Goal: Transaction & Acquisition: Download file/media

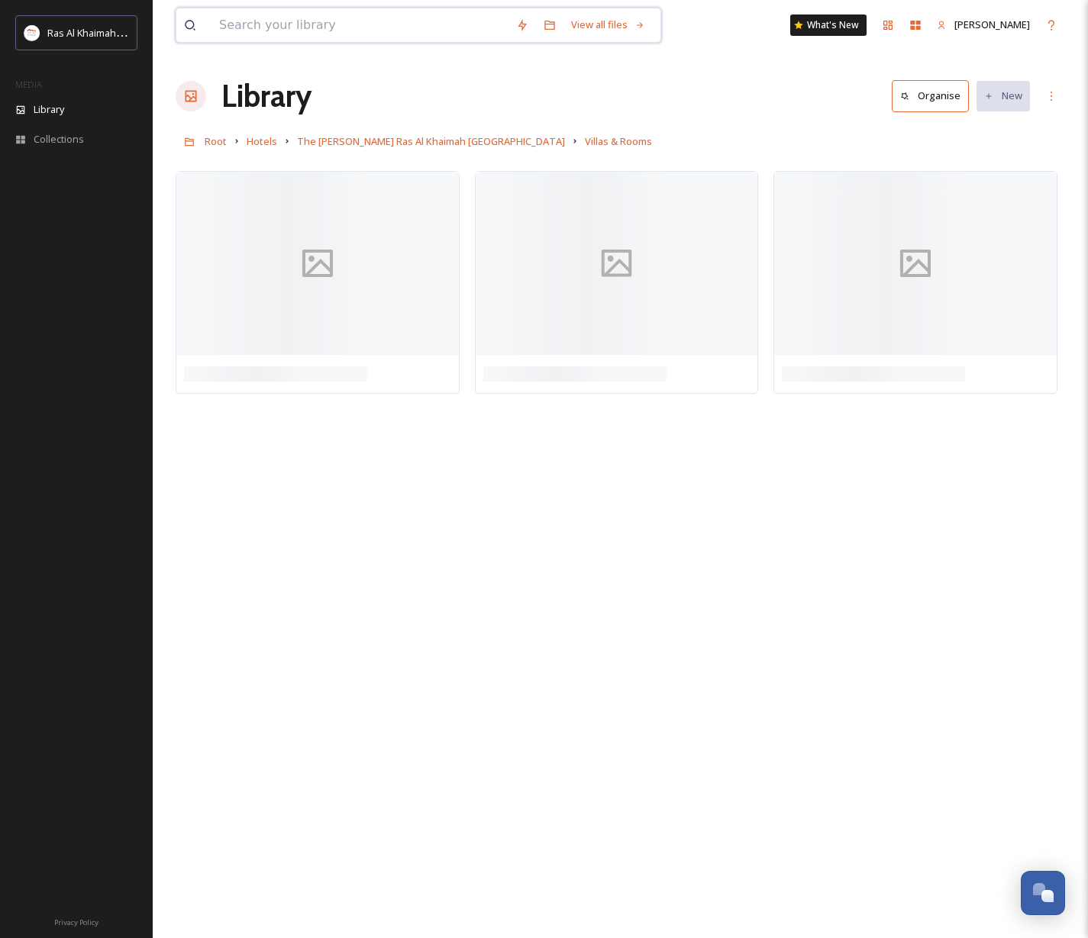
click at [287, 24] on input at bounding box center [359, 25] width 297 height 34
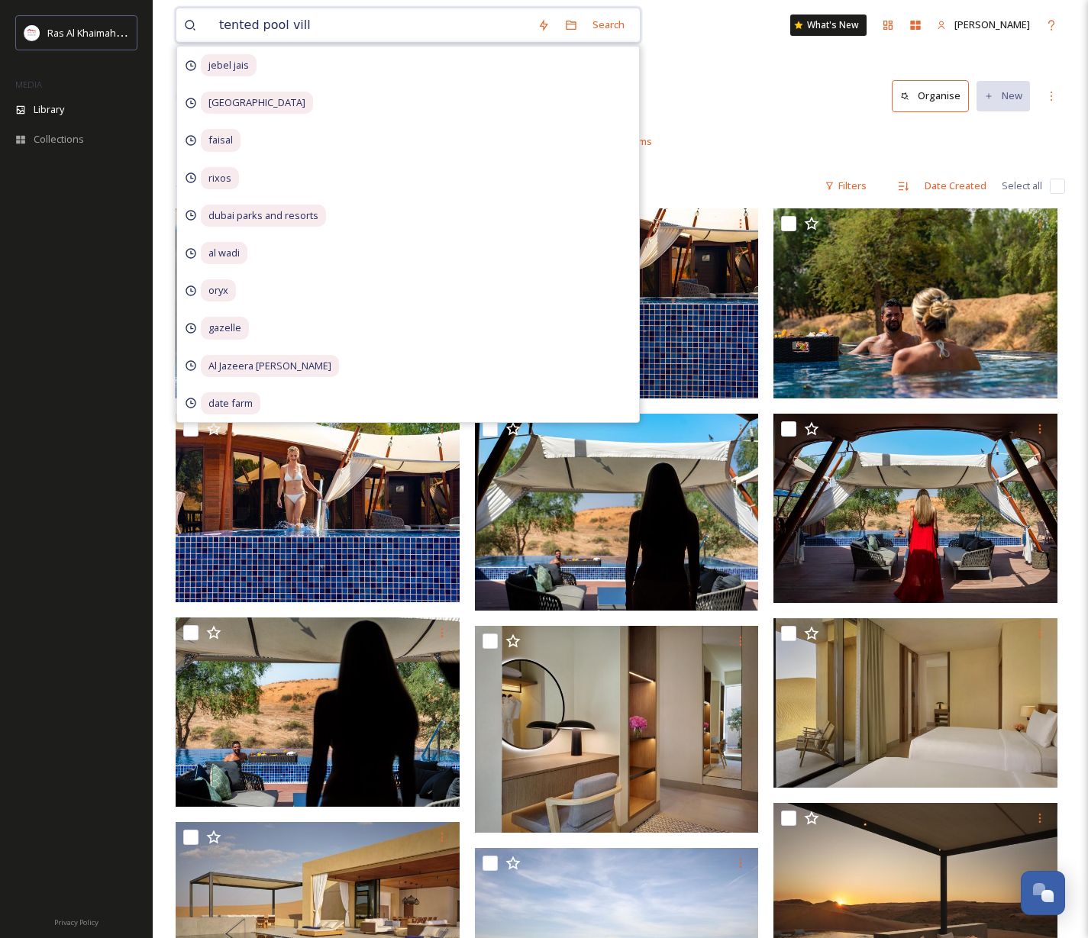
type input "tented pool villa"
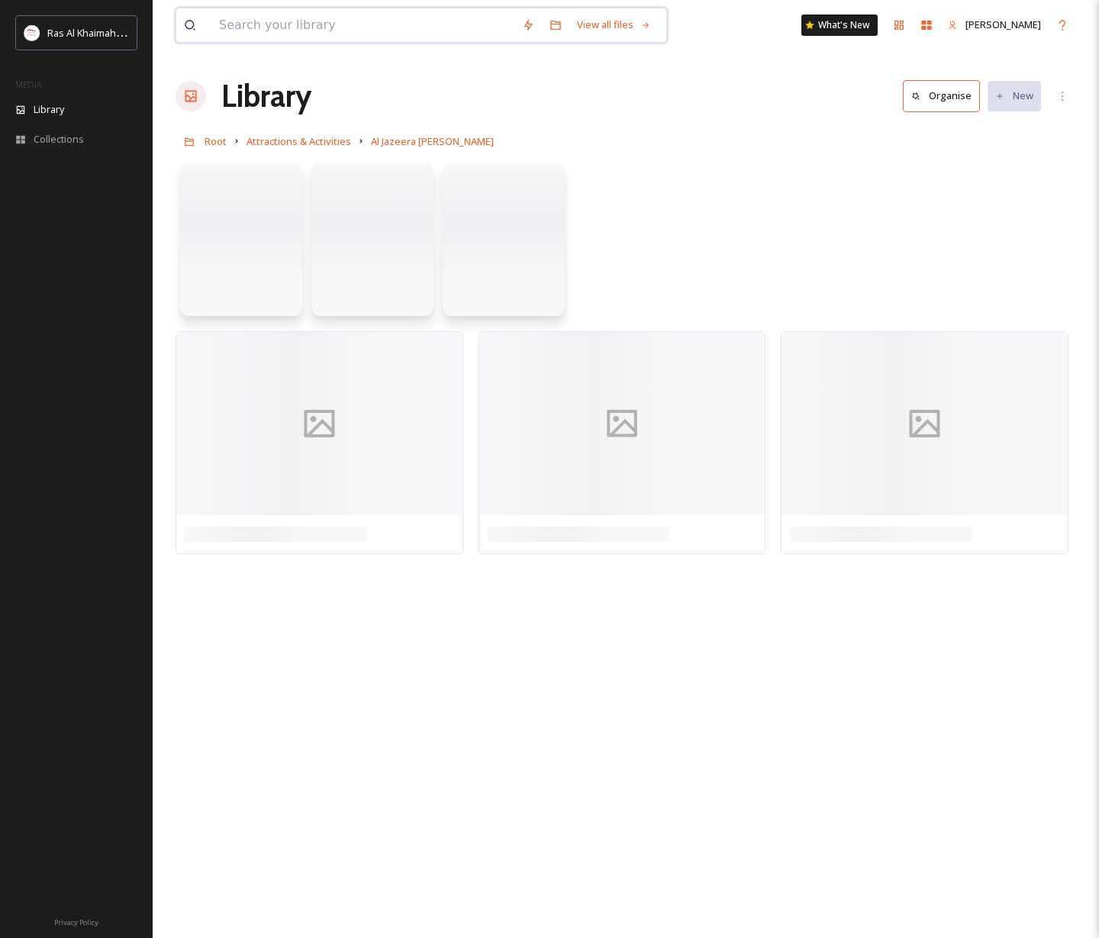
click at [354, 24] on input at bounding box center [362, 25] width 303 height 34
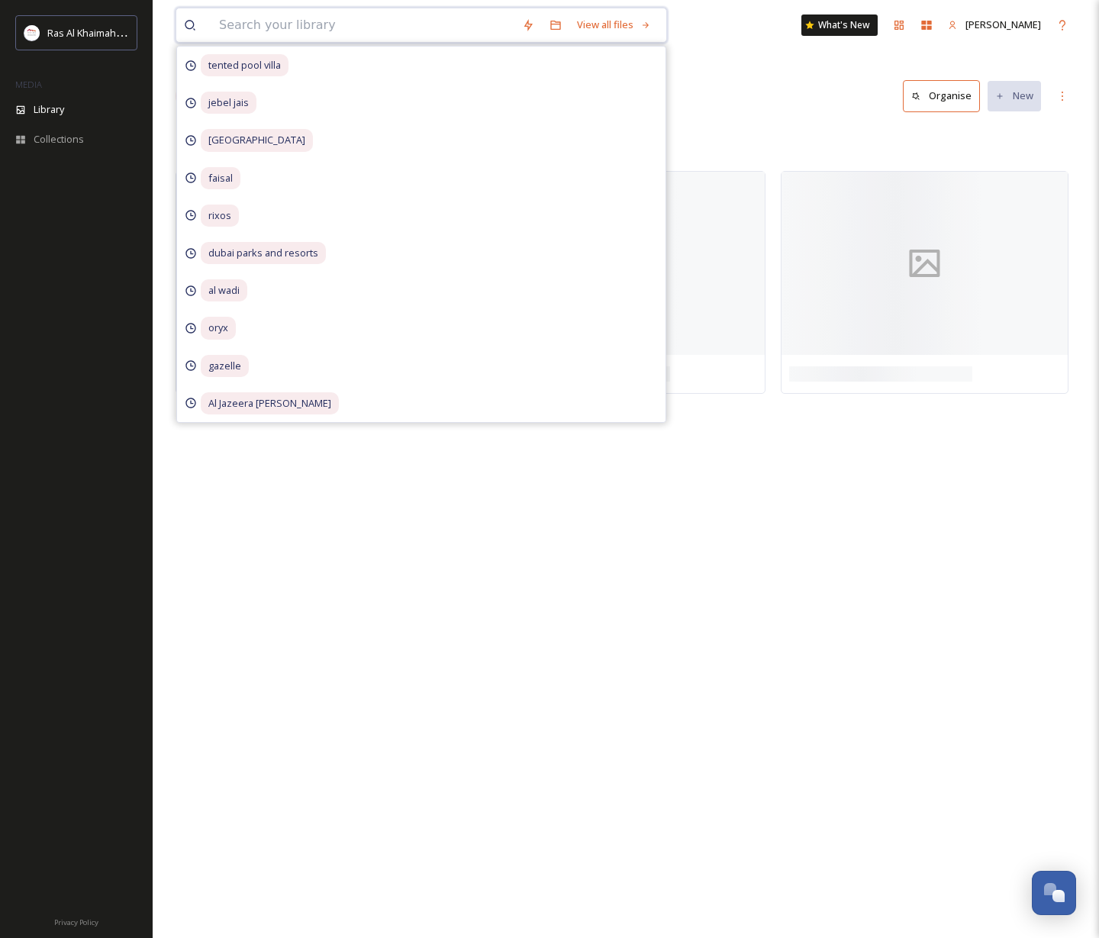
paste input "t"
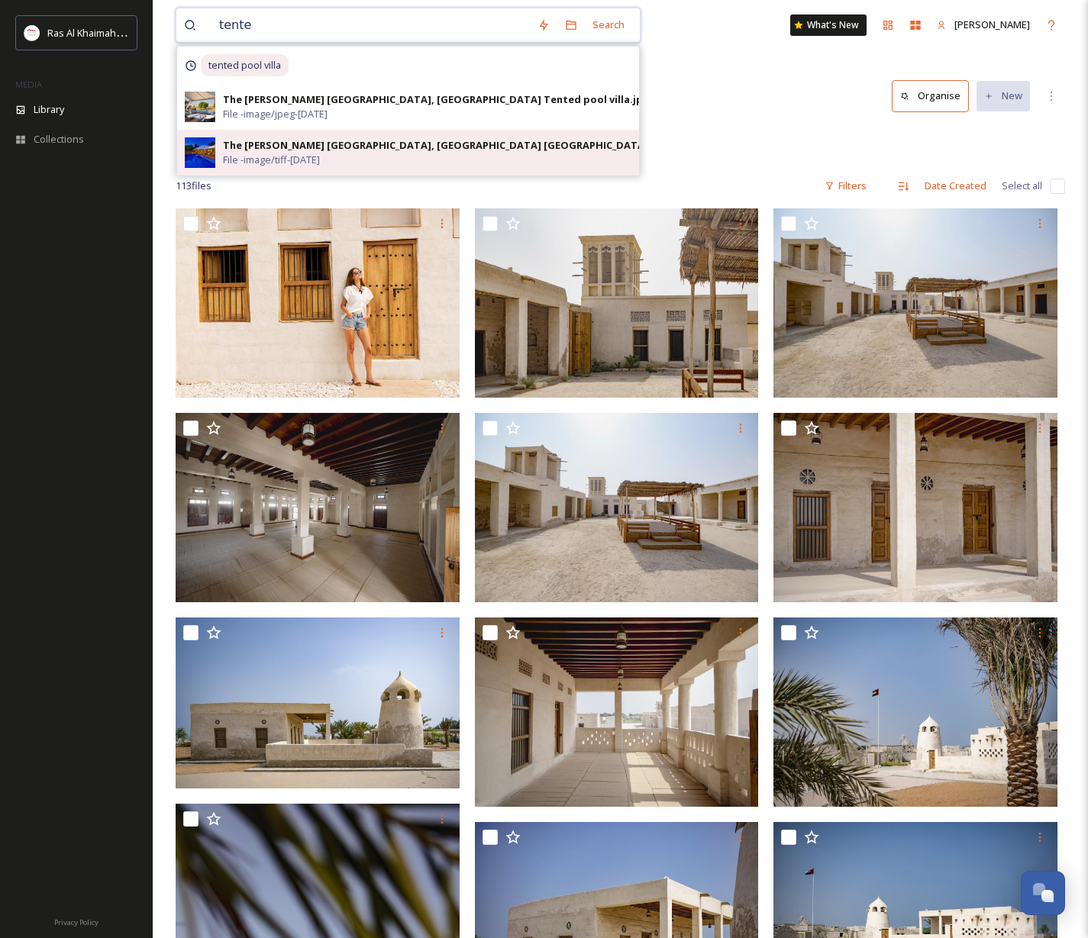
type input "tente"
click at [263, 145] on div "The [PERSON_NAME] [GEOGRAPHIC_DATA], [GEOGRAPHIC_DATA] [GEOGRAPHIC_DATA] [GEOGR…" at bounding box center [498, 145] width 551 height 15
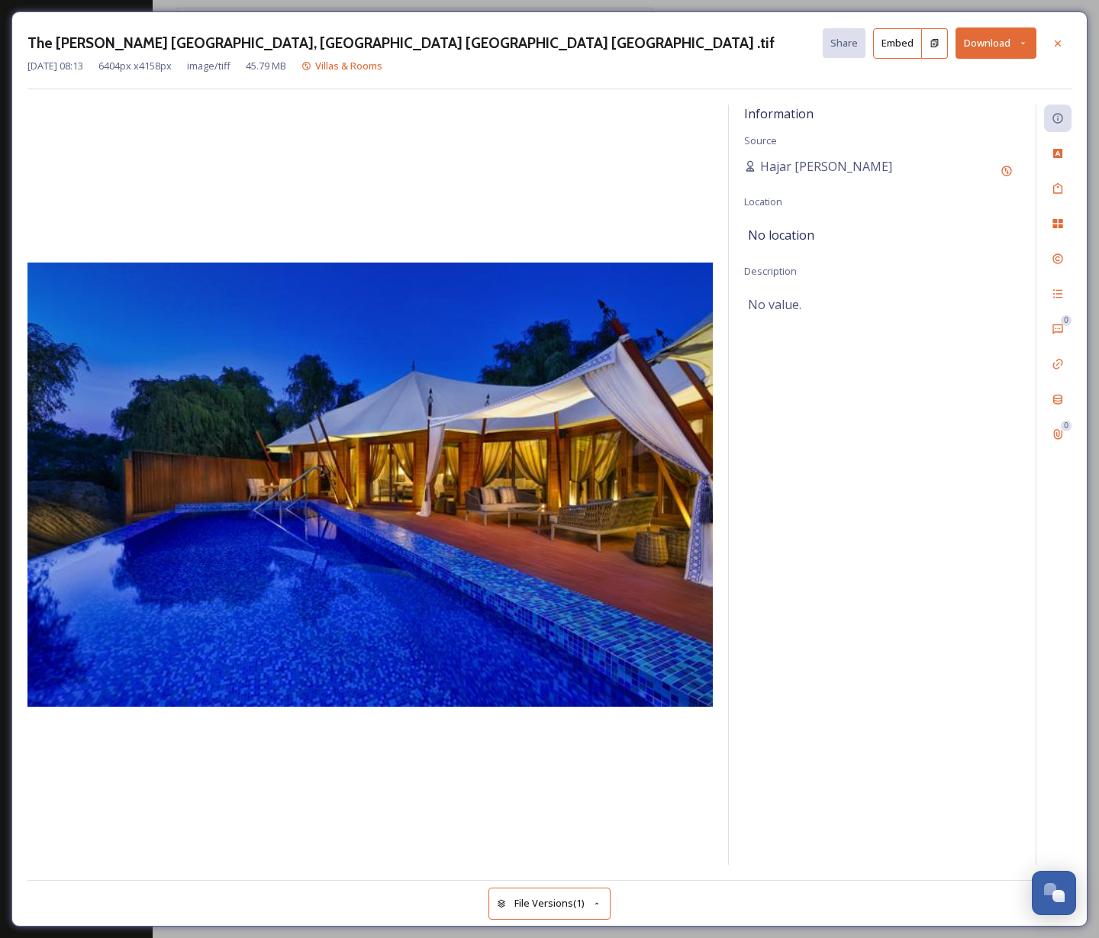
click at [979, 40] on button "Download" at bounding box center [996, 42] width 81 height 31
click at [973, 84] on span "Download Original (6404 x 4158)" at bounding box center [956, 78] width 144 height 15
click at [184, 7] on div "The Ritz-Carlton Ras Al Khaimah, Al Wadi Desert Al Sahari Tented Villa .tif Sha…" at bounding box center [549, 469] width 1099 height 938
click at [176, 5] on div "The Ritz-Carlton Ras Al Khaimah, Al Wadi Desert Al Sahari Tented Villa .tif Sha…" at bounding box center [549, 469] width 1099 height 938
drag, startPoint x: 1051, startPoint y: 46, endPoint x: 854, endPoint y: 76, distance: 199.3
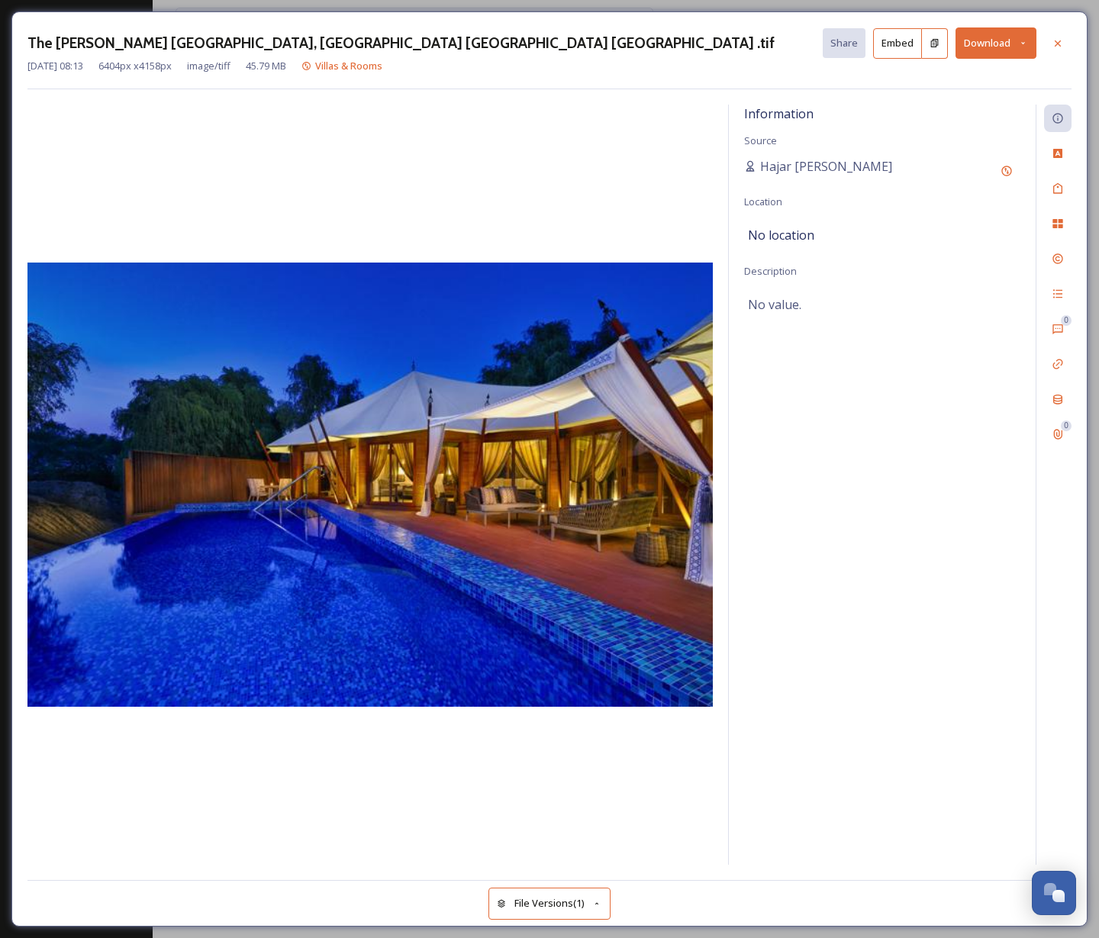
click at [1052, 47] on icon at bounding box center [1058, 43] width 12 height 12
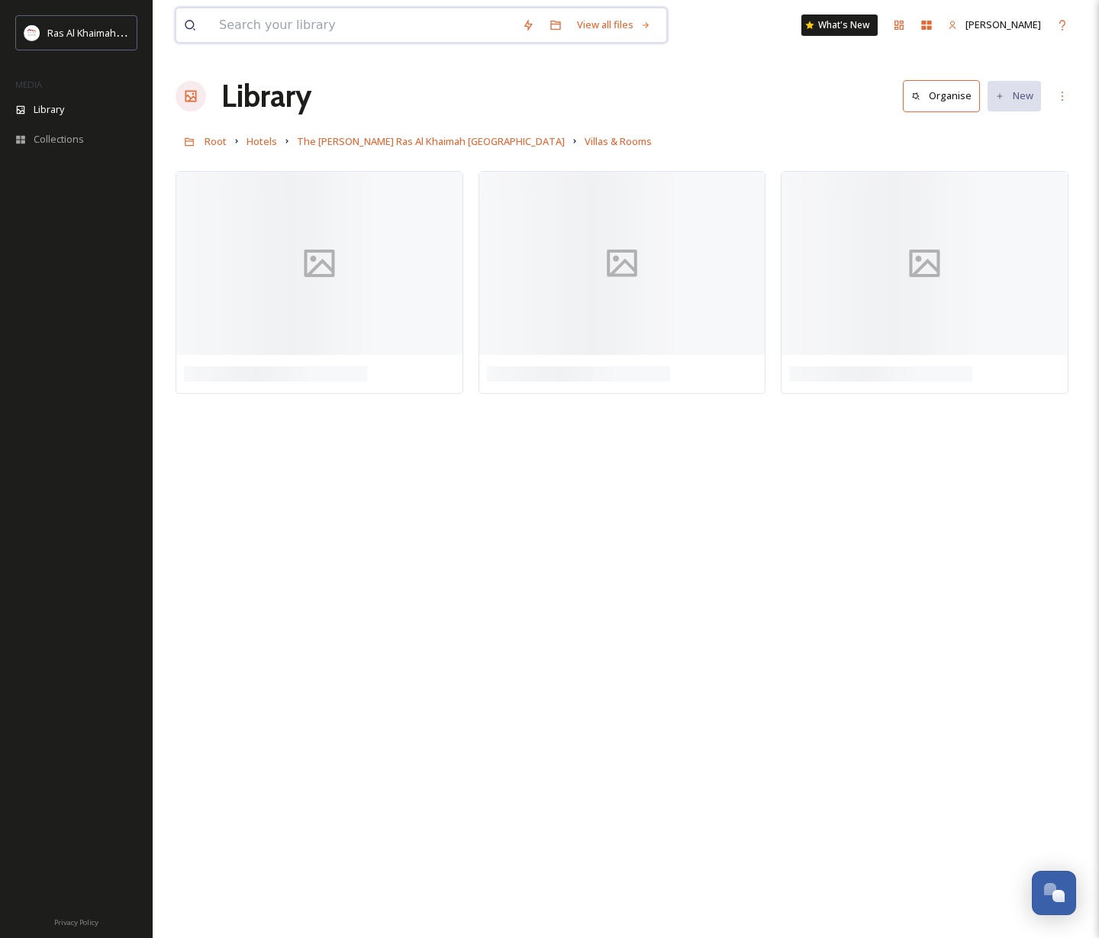
click at [269, 24] on input at bounding box center [362, 25] width 303 height 34
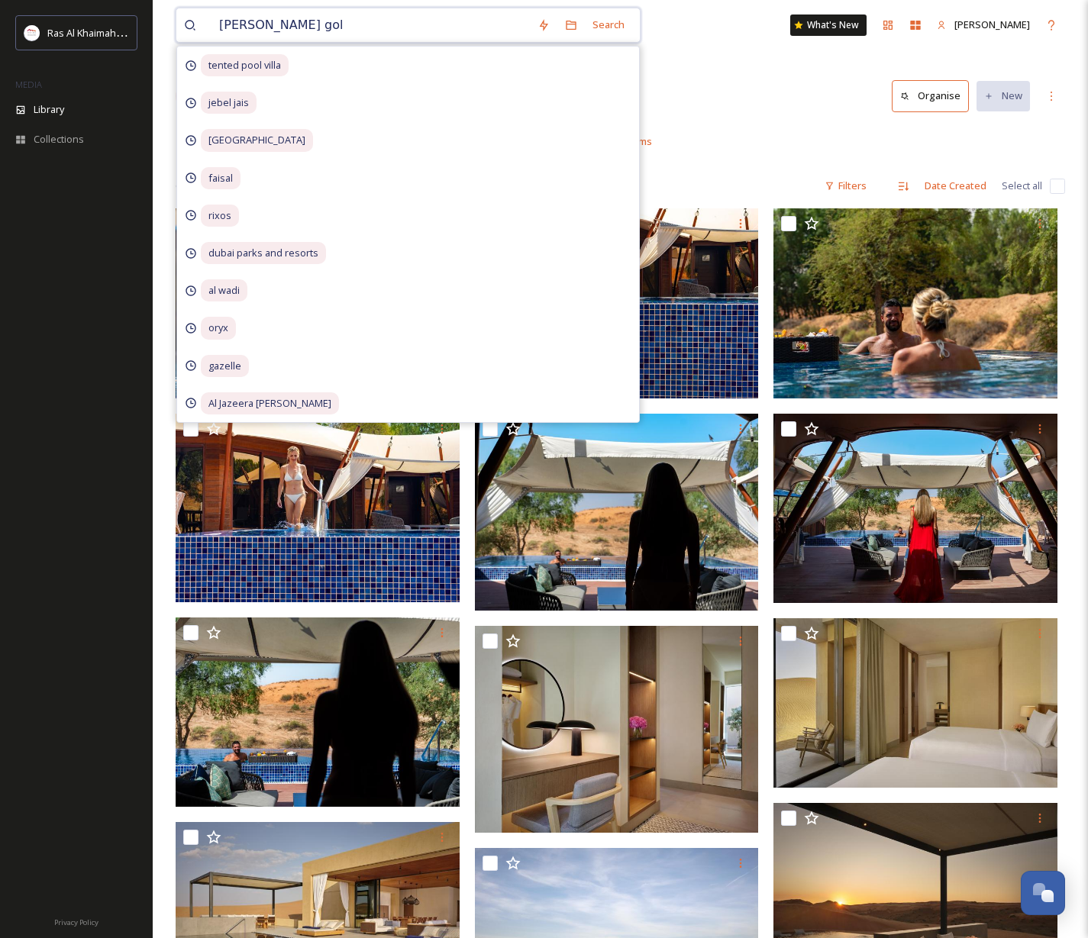
type input "al hamra golf"
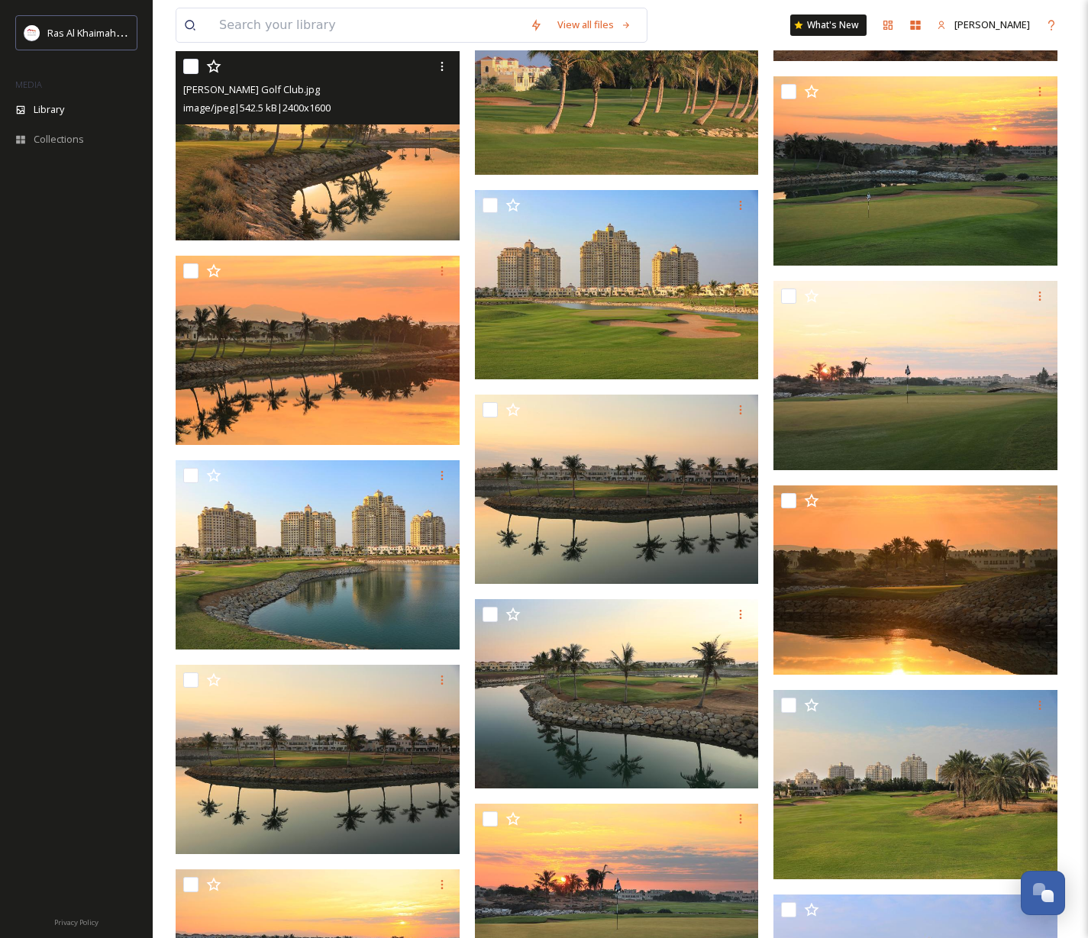
scroll to position [18155, 0]
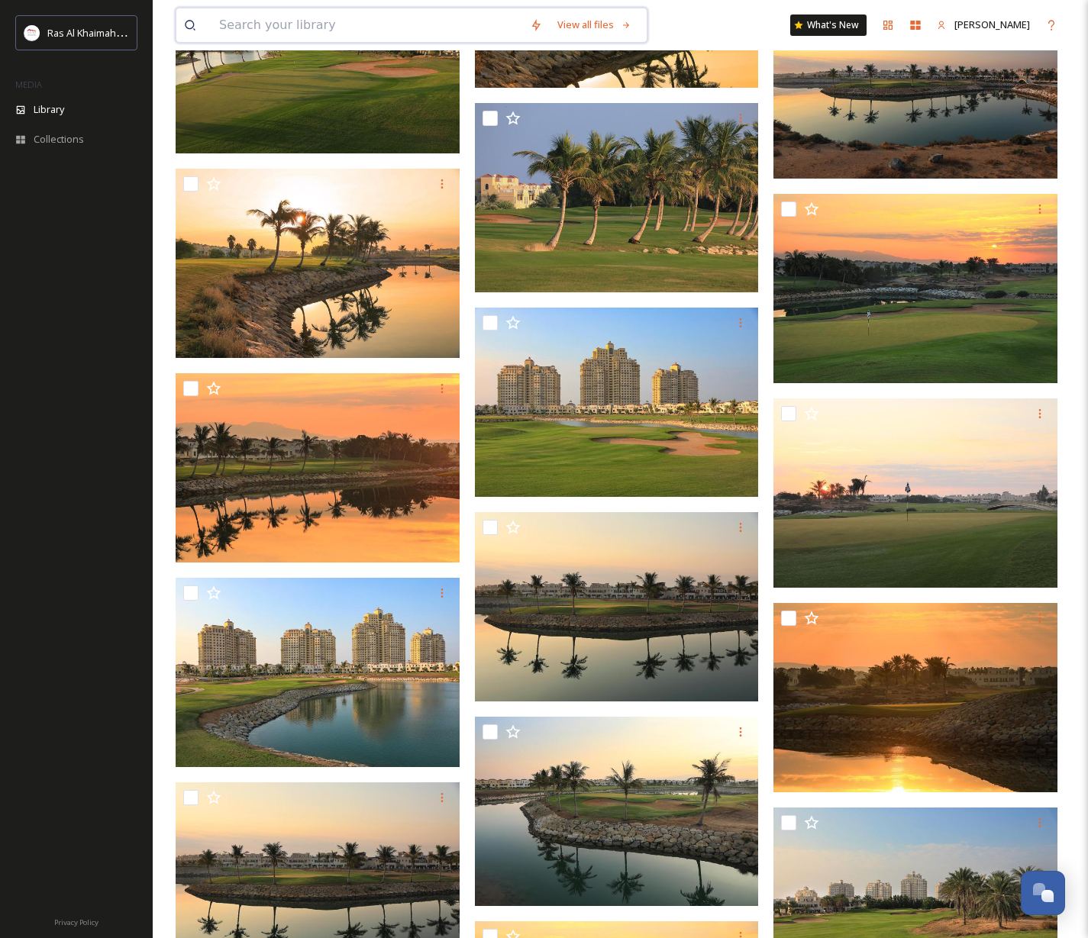
click at [361, 20] on input at bounding box center [366, 25] width 311 height 34
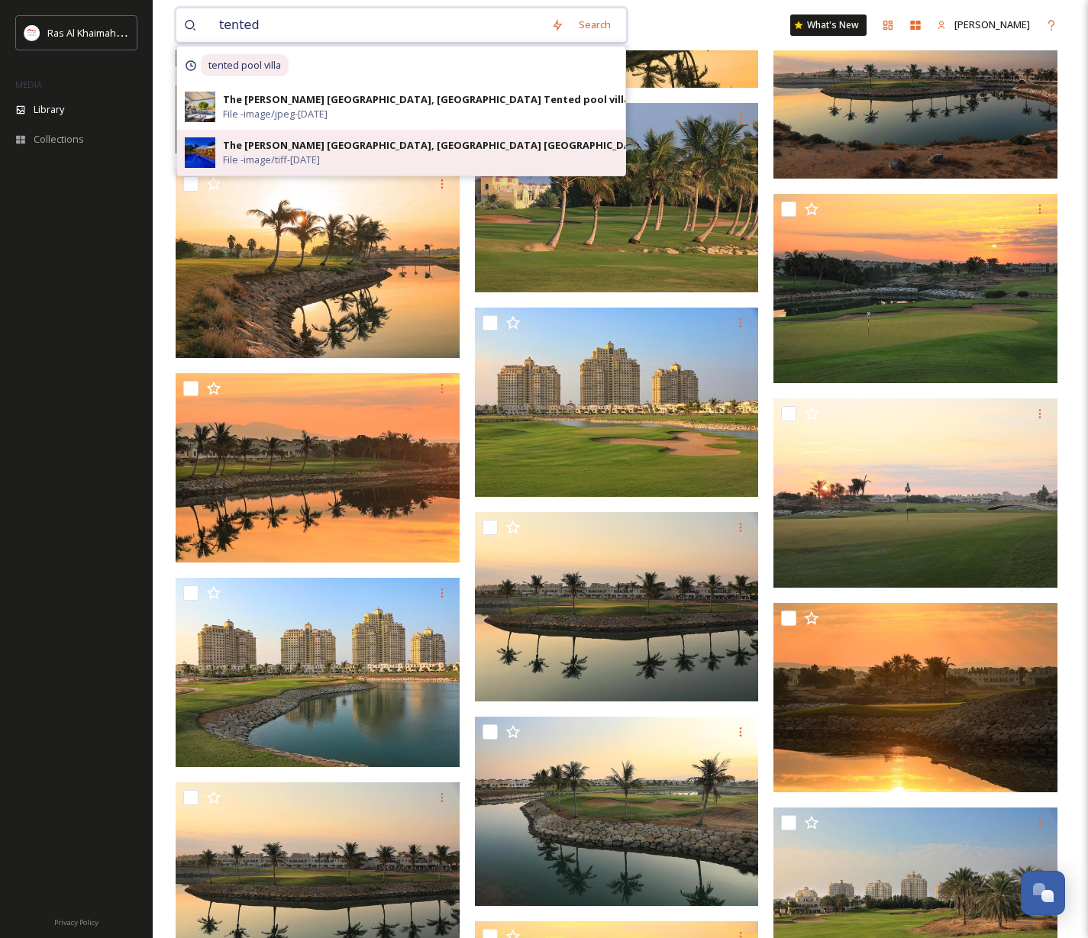
type input "tented"
click at [235, 142] on div "The [PERSON_NAME] [GEOGRAPHIC_DATA], [GEOGRAPHIC_DATA] [GEOGRAPHIC_DATA] [GEOGR…" at bounding box center [498, 145] width 551 height 15
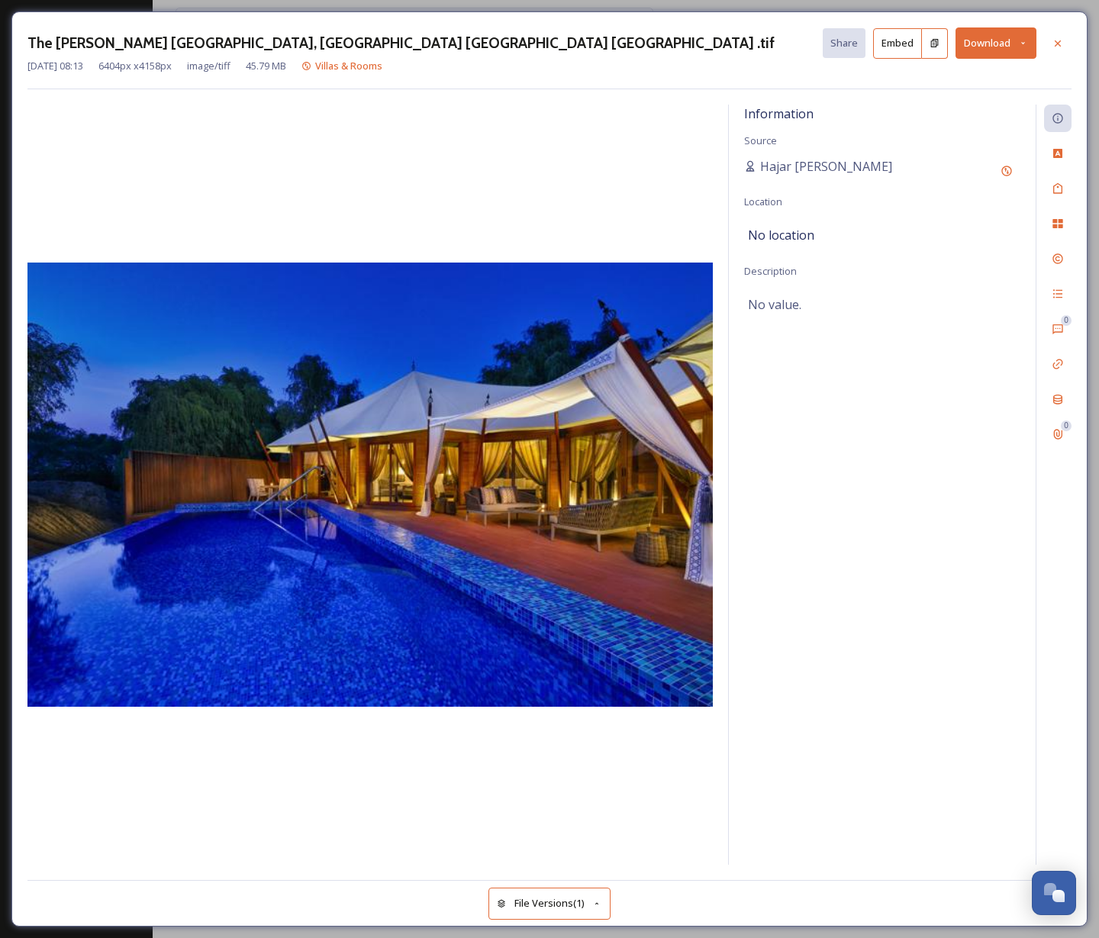
click at [1005, 48] on button "Download" at bounding box center [996, 42] width 81 height 31
click at [991, 73] on span "Download Original (6404 x 4158)" at bounding box center [956, 78] width 144 height 15
